Goal: Navigation & Orientation: Find specific page/section

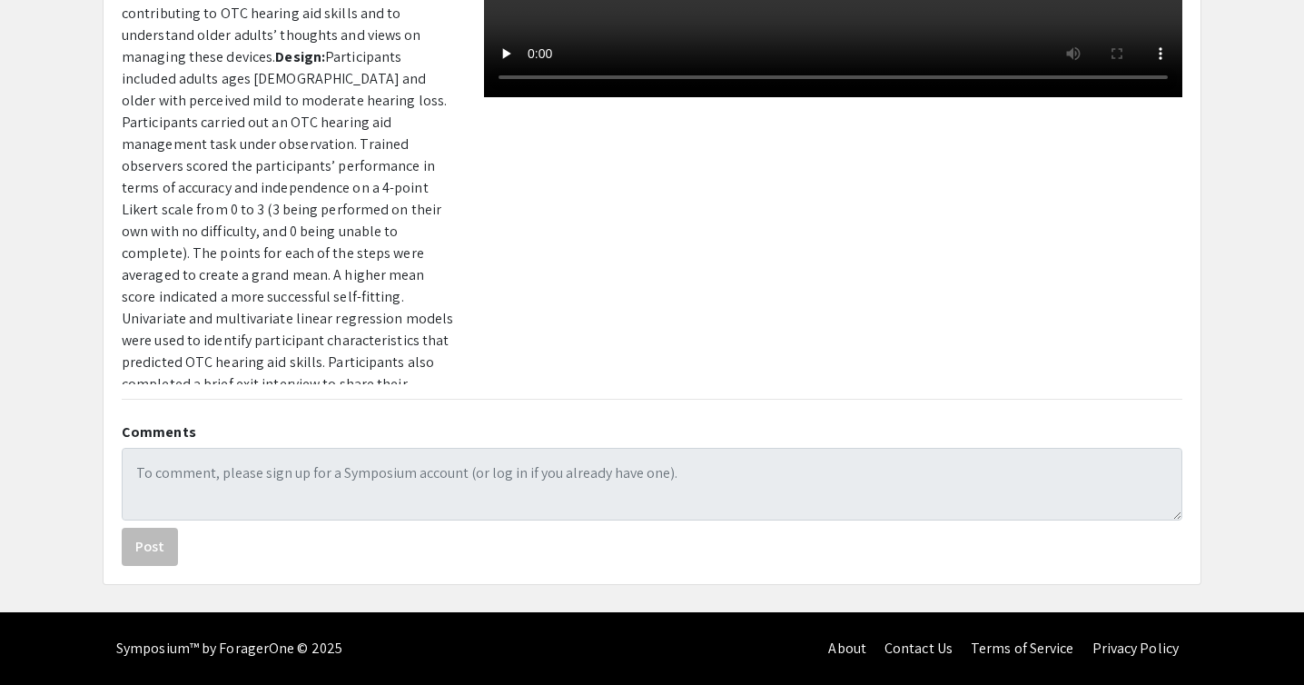
scroll to position [1052, 0]
click at [1246, 320] on app-presentation "Older Adults’ Thoughts and Views on Managing OTC Hearing Aids Presenter(s) Elia…" at bounding box center [652, 126] width 1304 height 918
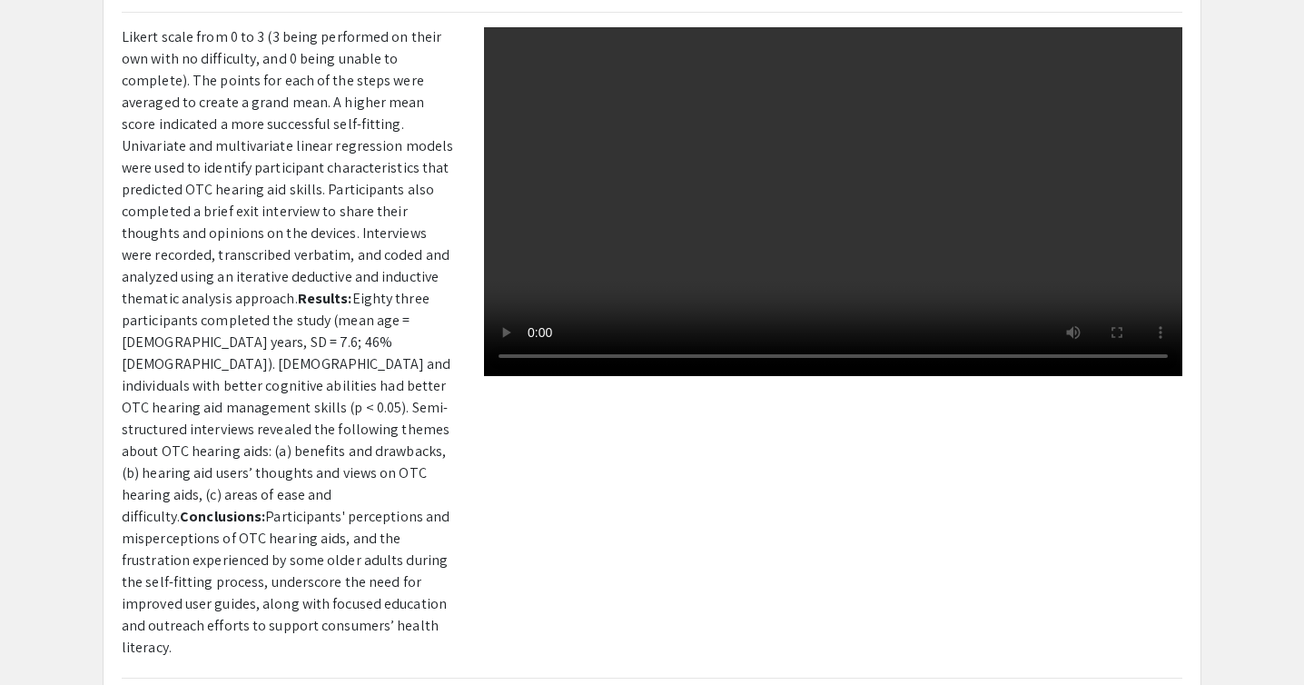
scroll to position [0, 0]
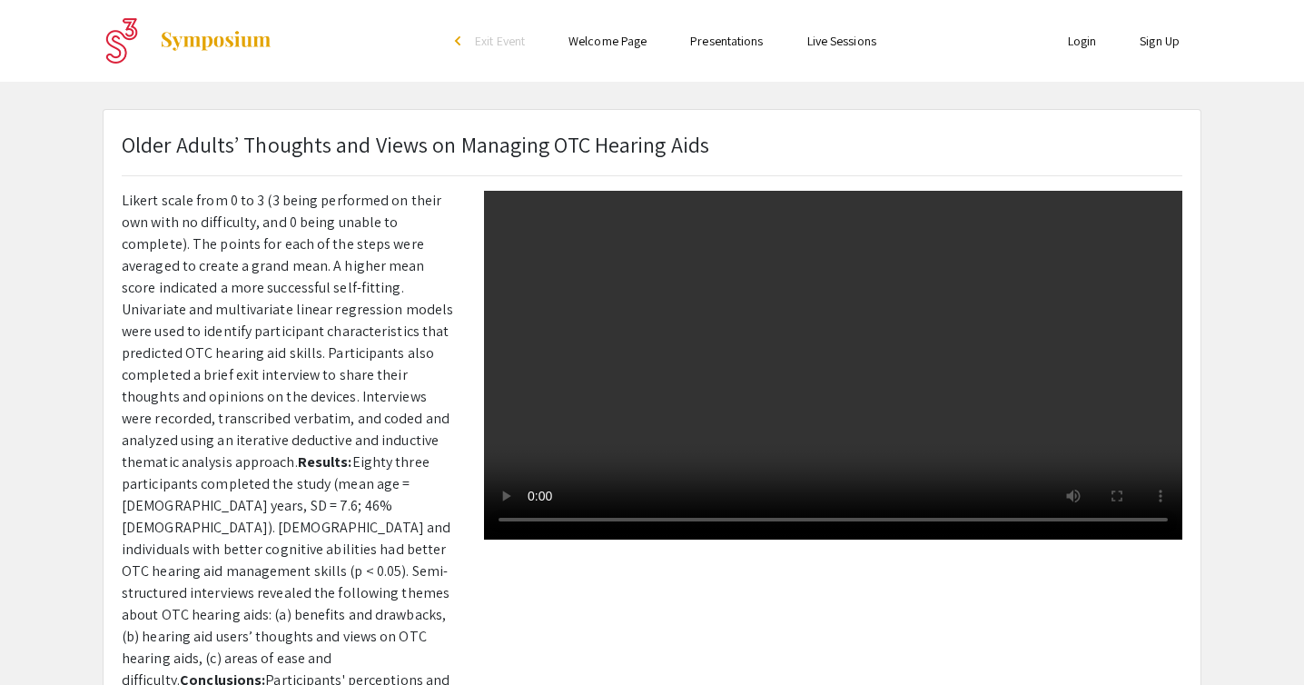
click at [1078, 49] on link "Login" at bounding box center [1082, 41] width 29 height 16
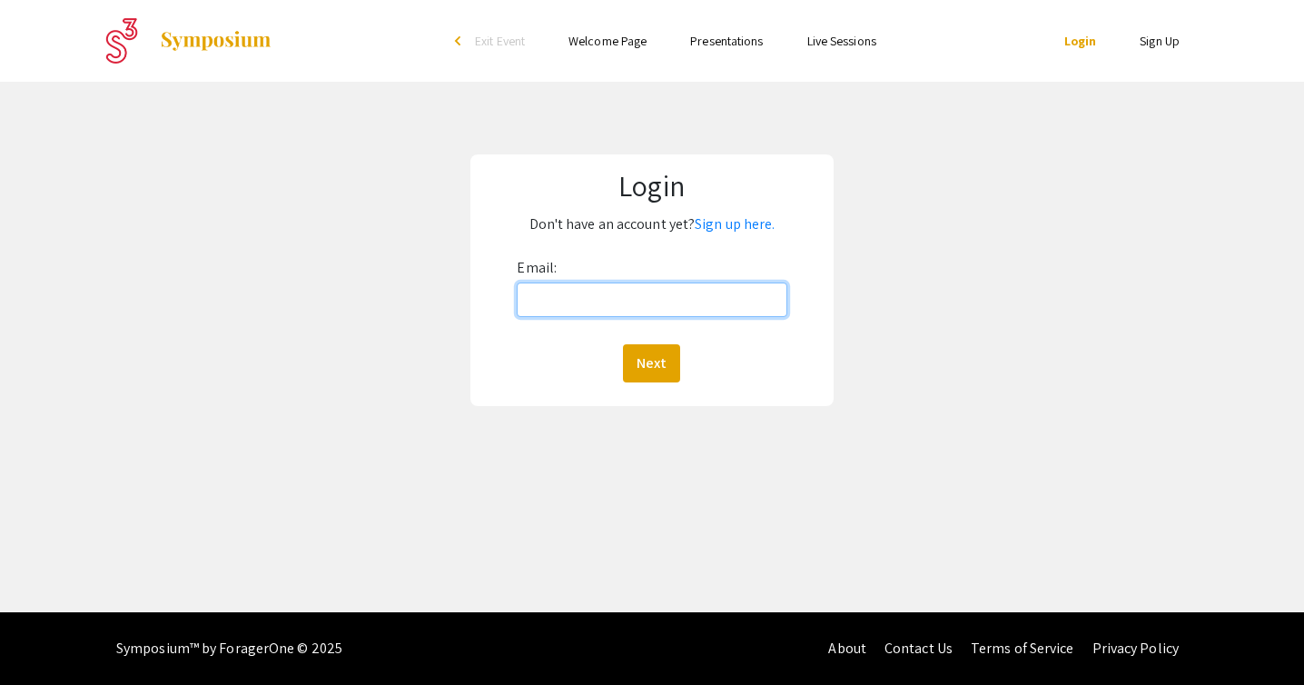
click at [660, 297] on input "Email:" at bounding box center [652, 299] width 270 height 34
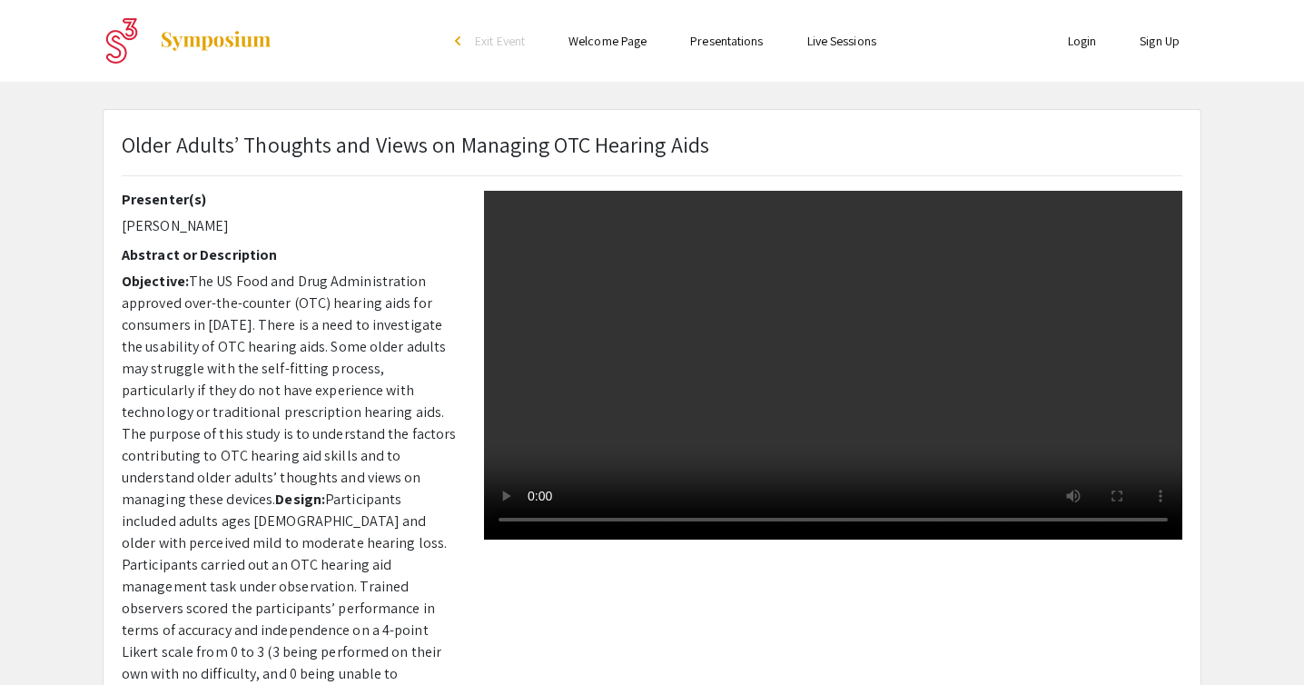
click at [164, 37] on img at bounding box center [215, 41] width 113 height 22
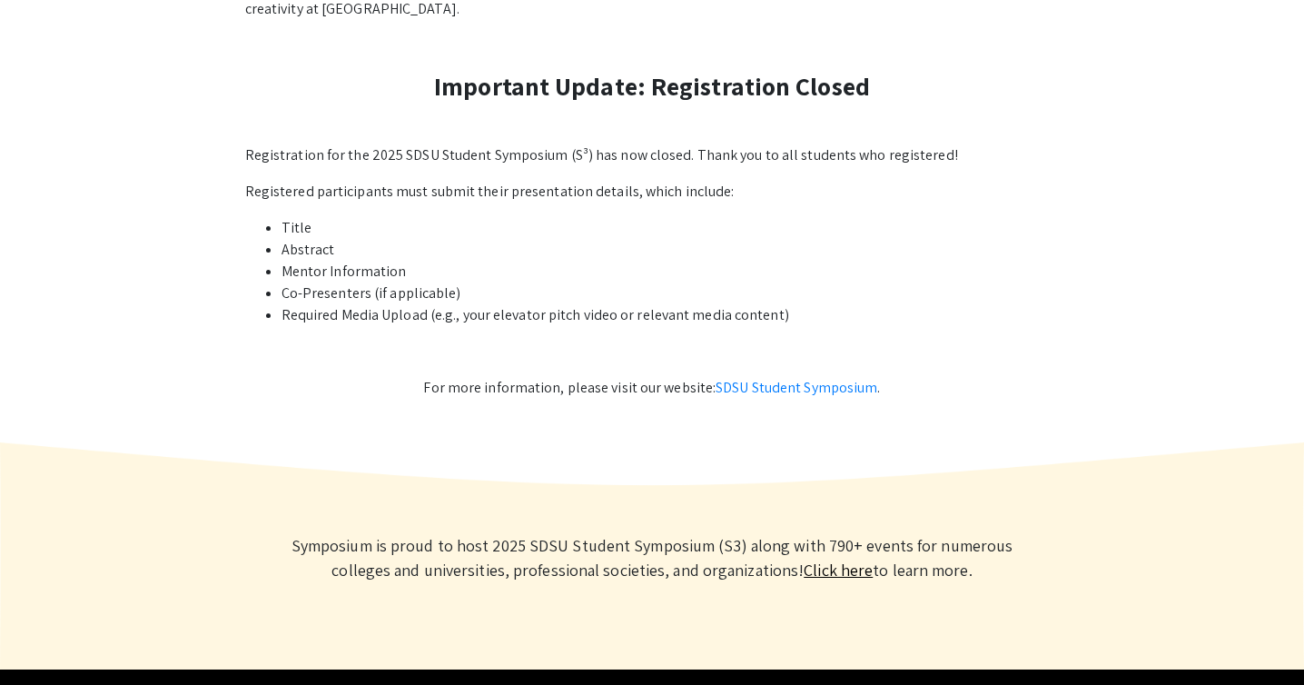
scroll to position [1025, 0]
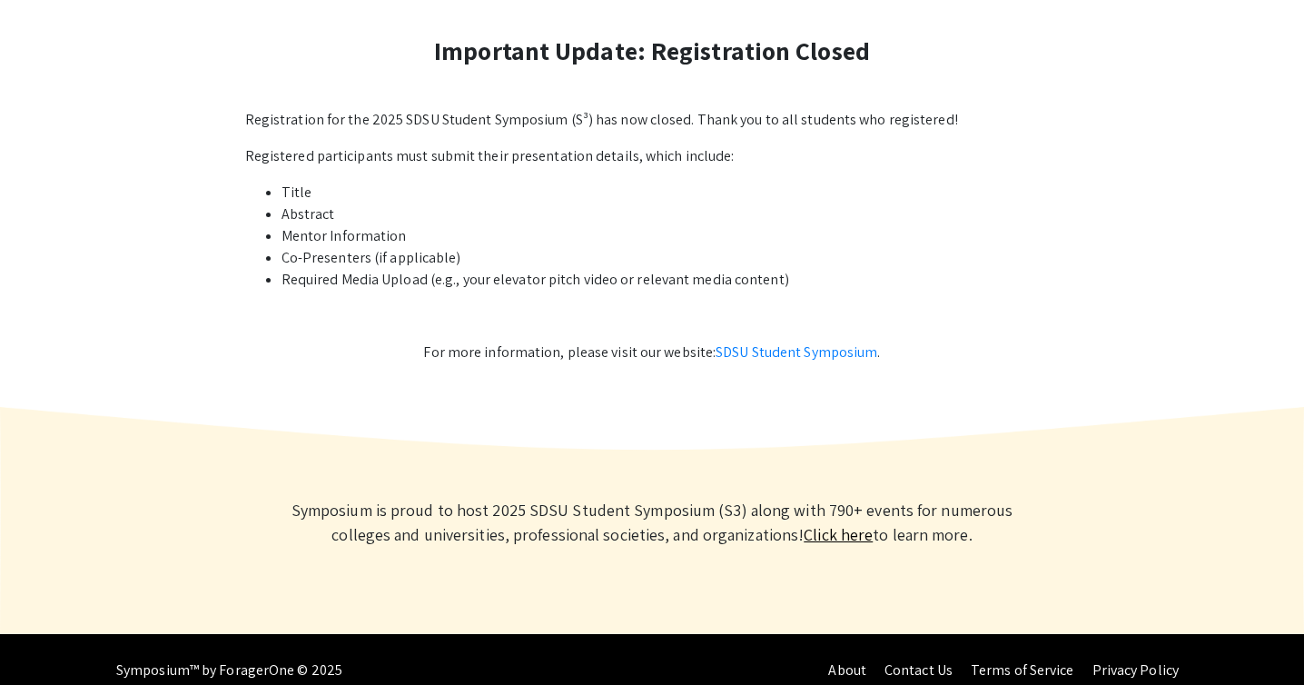
click at [803, 524] on link "Click here" at bounding box center [837, 534] width 69 height 21
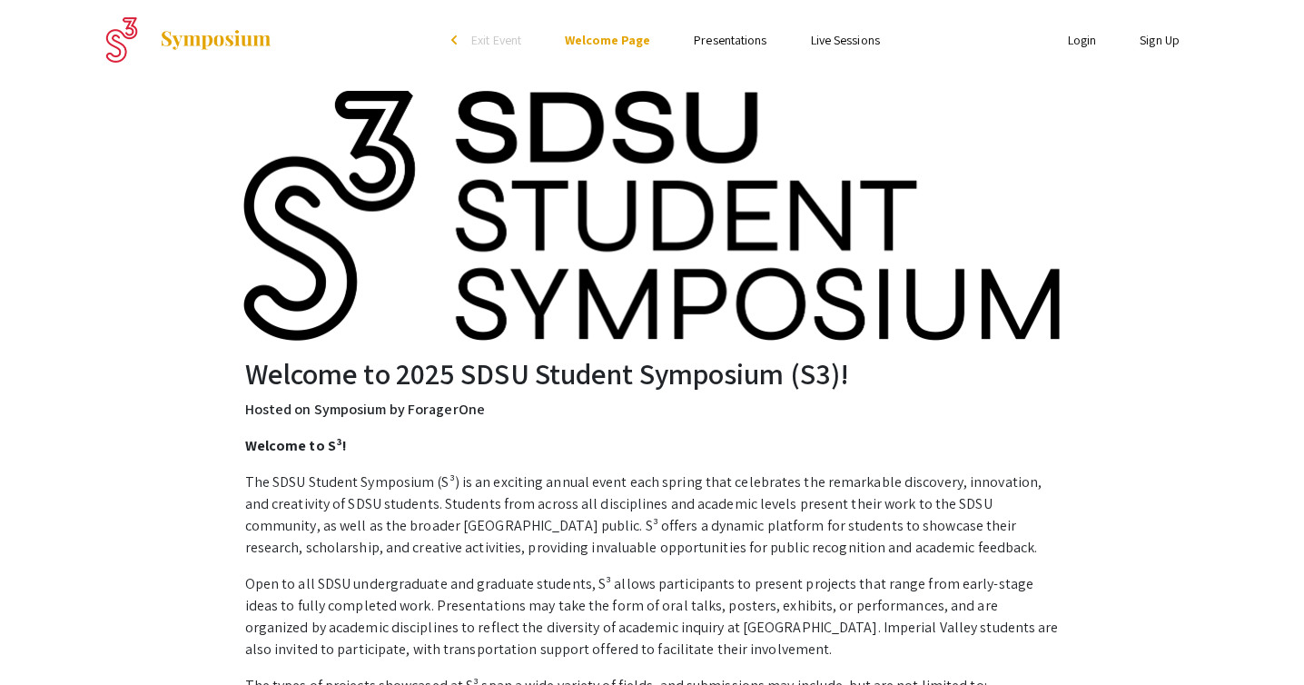
scroll to position [0, 0]
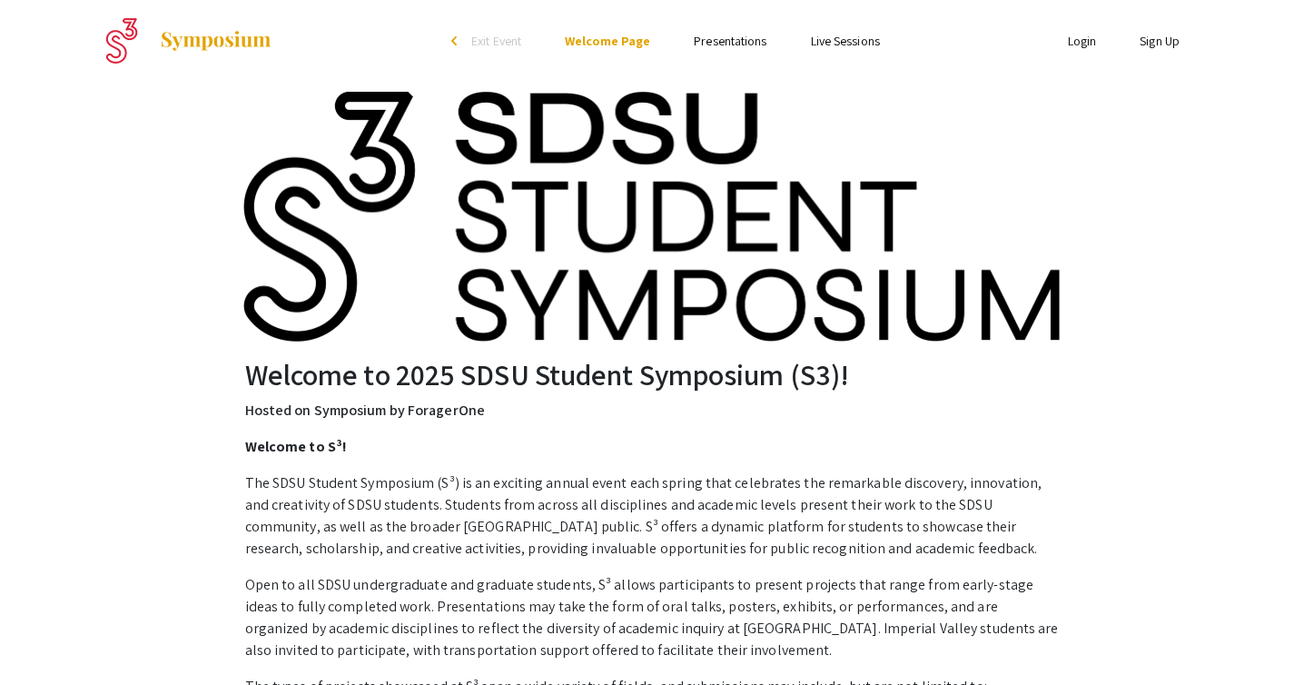
click at [482, 258] on img at bounding box center [651, 216] width 817 height 254
